Goal: Navigation & Orientation: Find specific page/section

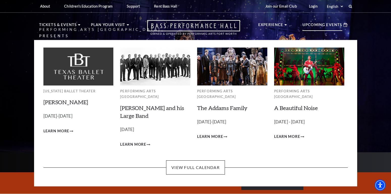
click at [313, 23] on p "Upcoming Events" at bounding box center [322, 26] width 40 height 9
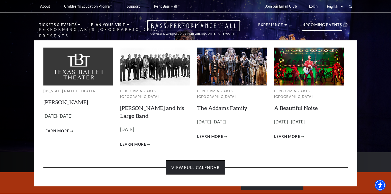
click at [194, 160] on link "View Full Calendar" at bounding box center [195, 167] width 59 height 14
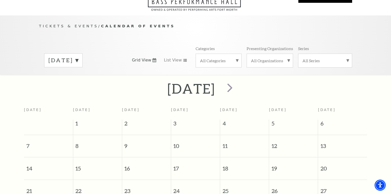
scroll to position [19, 0]
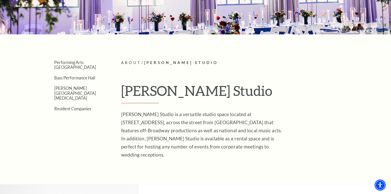
scroll to position [77, 0]
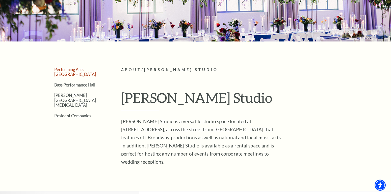
click at [78, 70] on link "Performing Arts [GEOGRAPHIC_DATA]" at bounding box center [75, 72] width 42 height 10
